Goal: Transaction & Acquisition: Purchase product/service

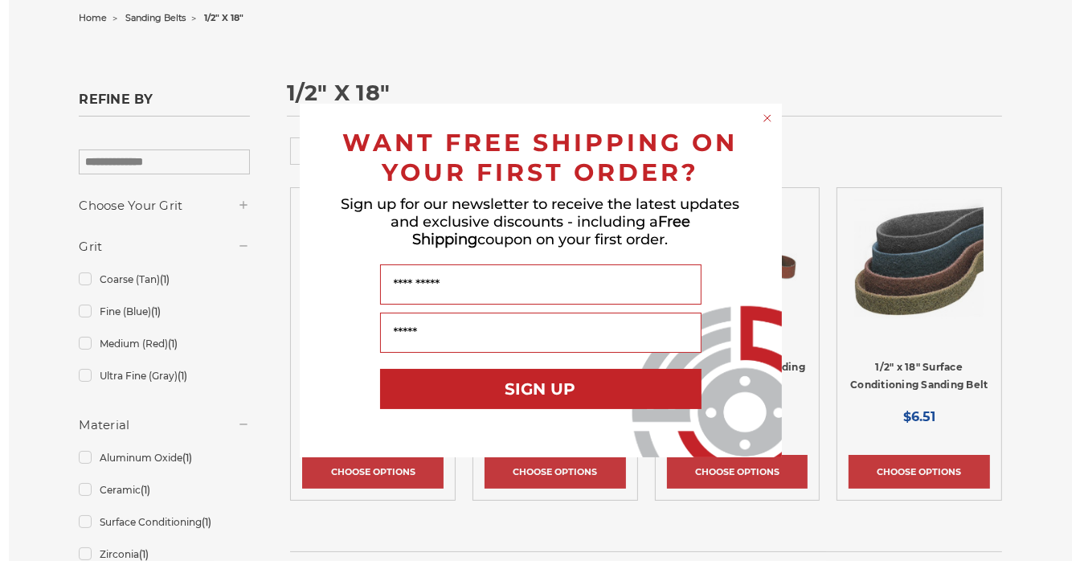
scroll to position [254, 0]
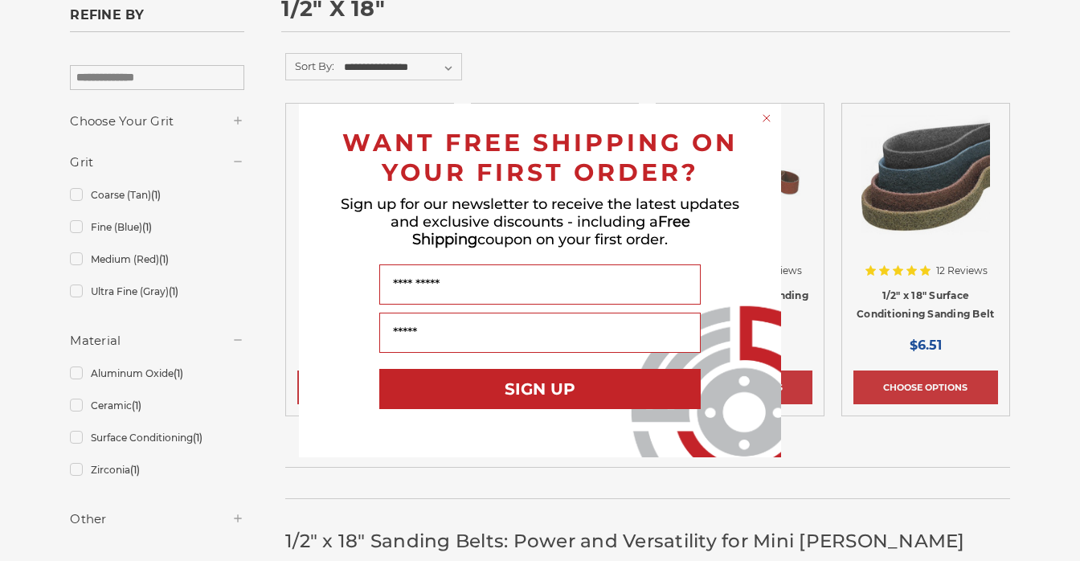
click at [932, 388] on div "Close dialog WANT FREE SHIPPING ON YOUR FIRST ORDER? Sign up for our newsletter…" at bounding box center [540, 280] width 1080 height 561
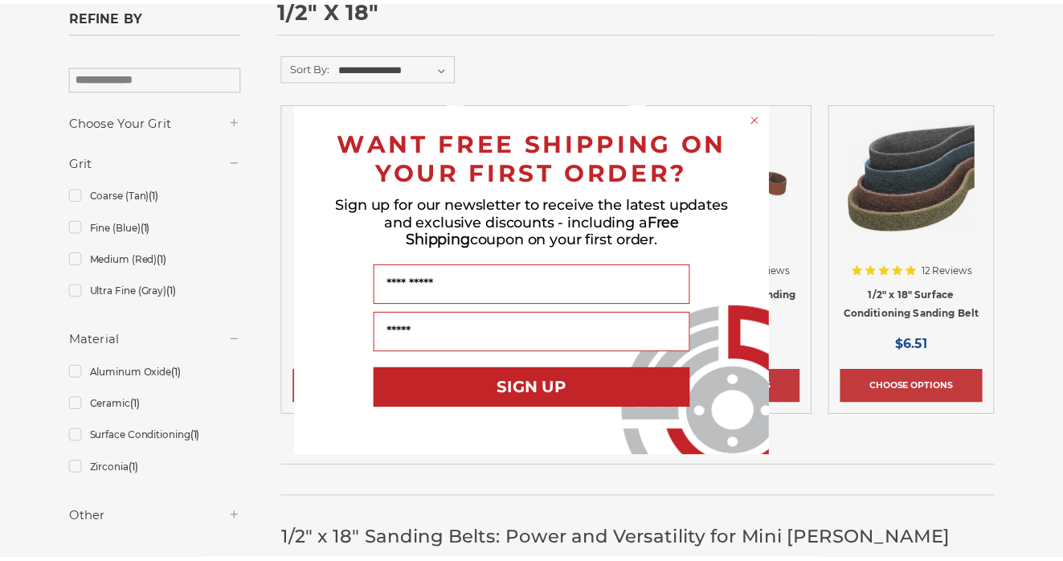
scroll to position [0, 0]
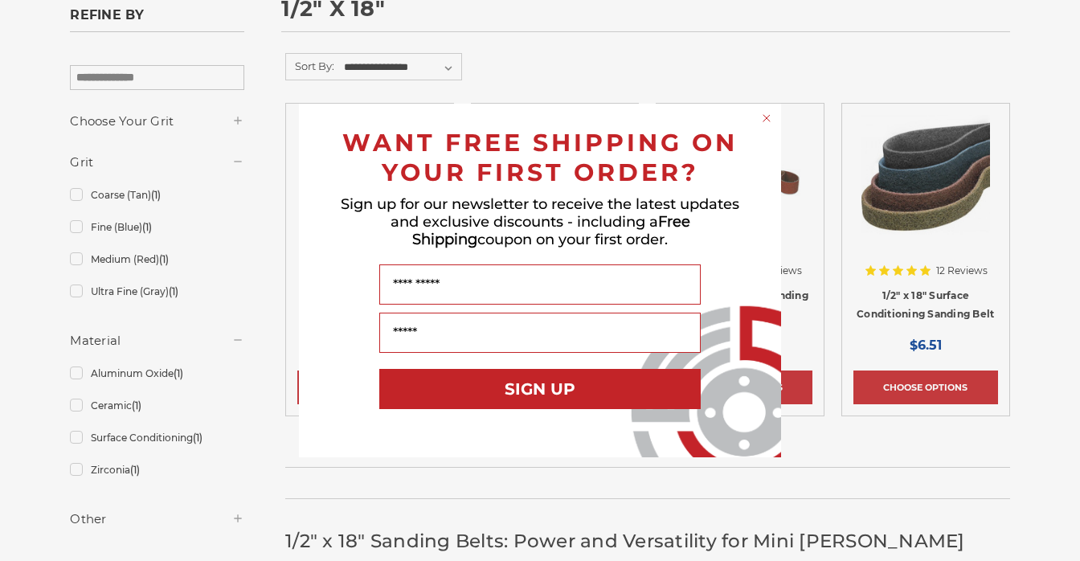
click at [922, 387] on div "Close dialog WANT FREE SHIPPING ON YOUR FIRST ORDER? Sign up for our newsletter…" at bounding box center [540, 280] width 1080 height 561
click at [767, 115] on circle "Close dialog" at bounding box center [766, 118] width 15 height 15
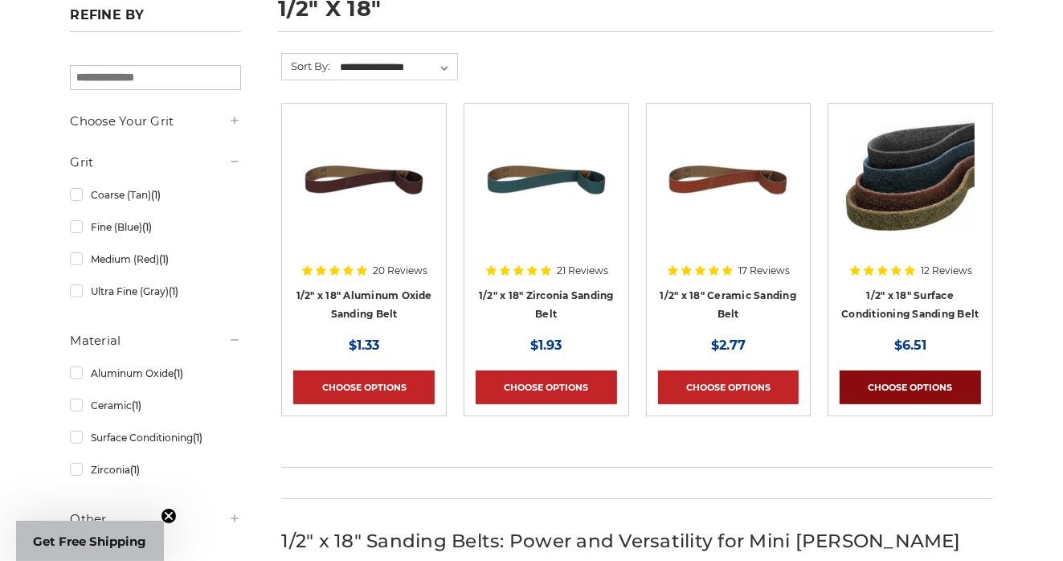
click at [948, 386] on link "Choose Options" at bounding box center [910, 387] width 141 height 34
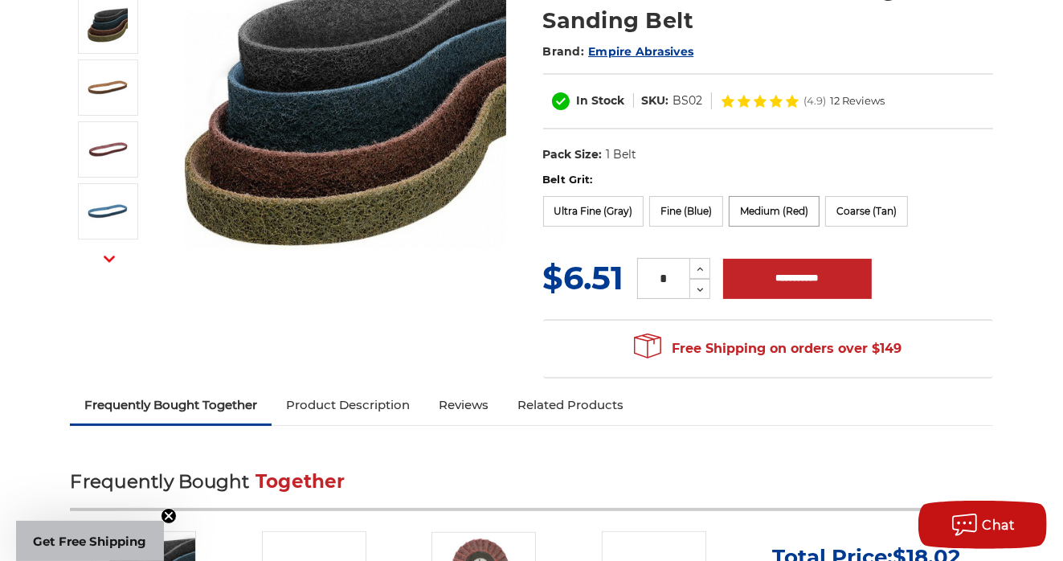
click at [779, 207] on label "Medium (Red)" at bounding box center [774, 211] width 91 height 31
